Goal: Task Accomplishment & Management: Manage account settings

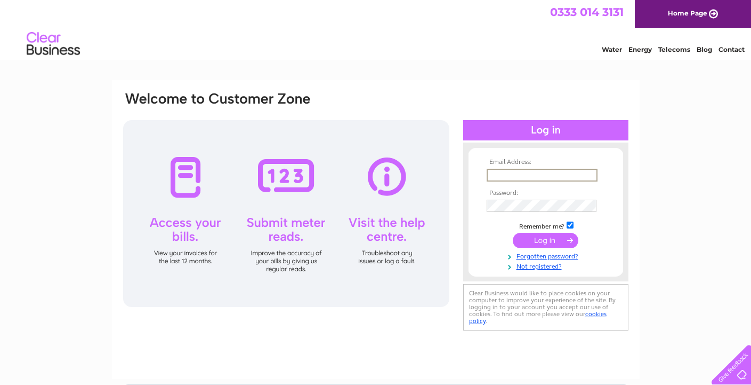
type input "[EMAIL_ADDRESS][DOMAIN_NAME]"
click at [546, 239] on input "submit" at bounding box center [546, 238] width 66 height 15
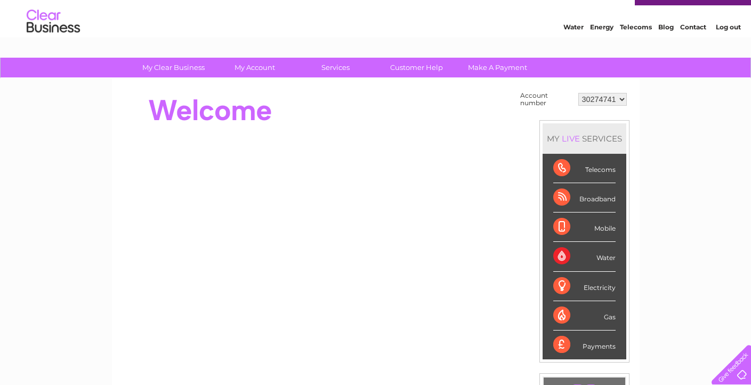
scroll to position [29, 0]
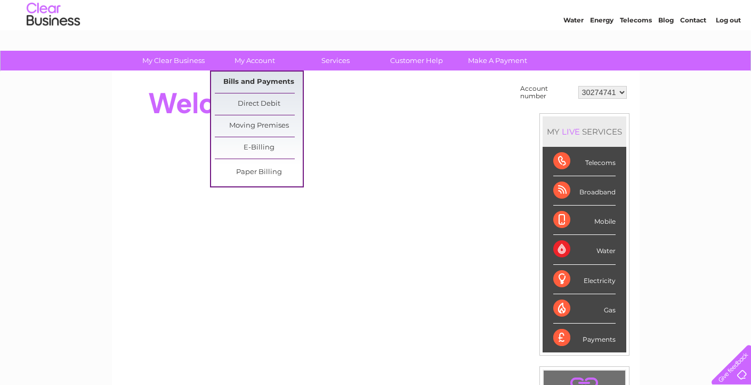
click at [257, 81] on link "Bills and Payments" at bounding box center [259, 81] width 88 height 21
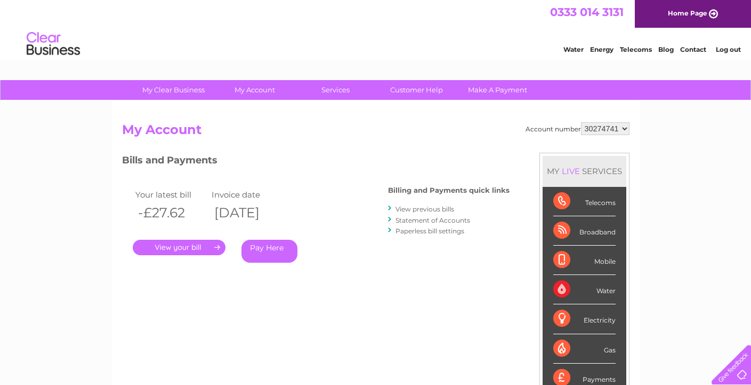
click at [195, 245] on link "." at bounding box center [179, 246] width 93 height 15
click at [434, 210] on link "View previous bills" at bounding box center [425, 209] width 59 height 8
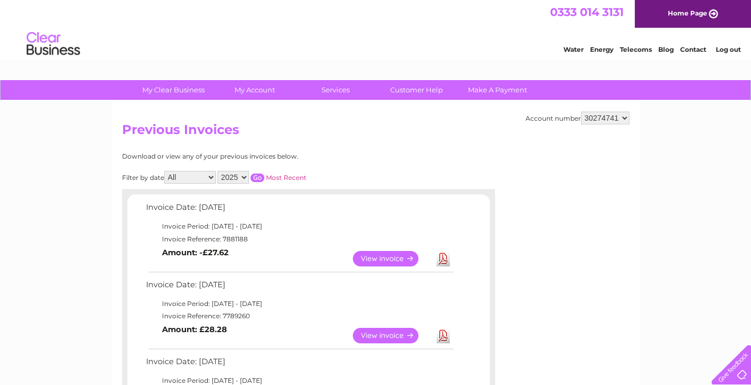
click at [692, 49] on link "Contact" at bounding box center [694, 49] width 26 height 8
